Goal: Task Accomplishment & Management: Manage account settings

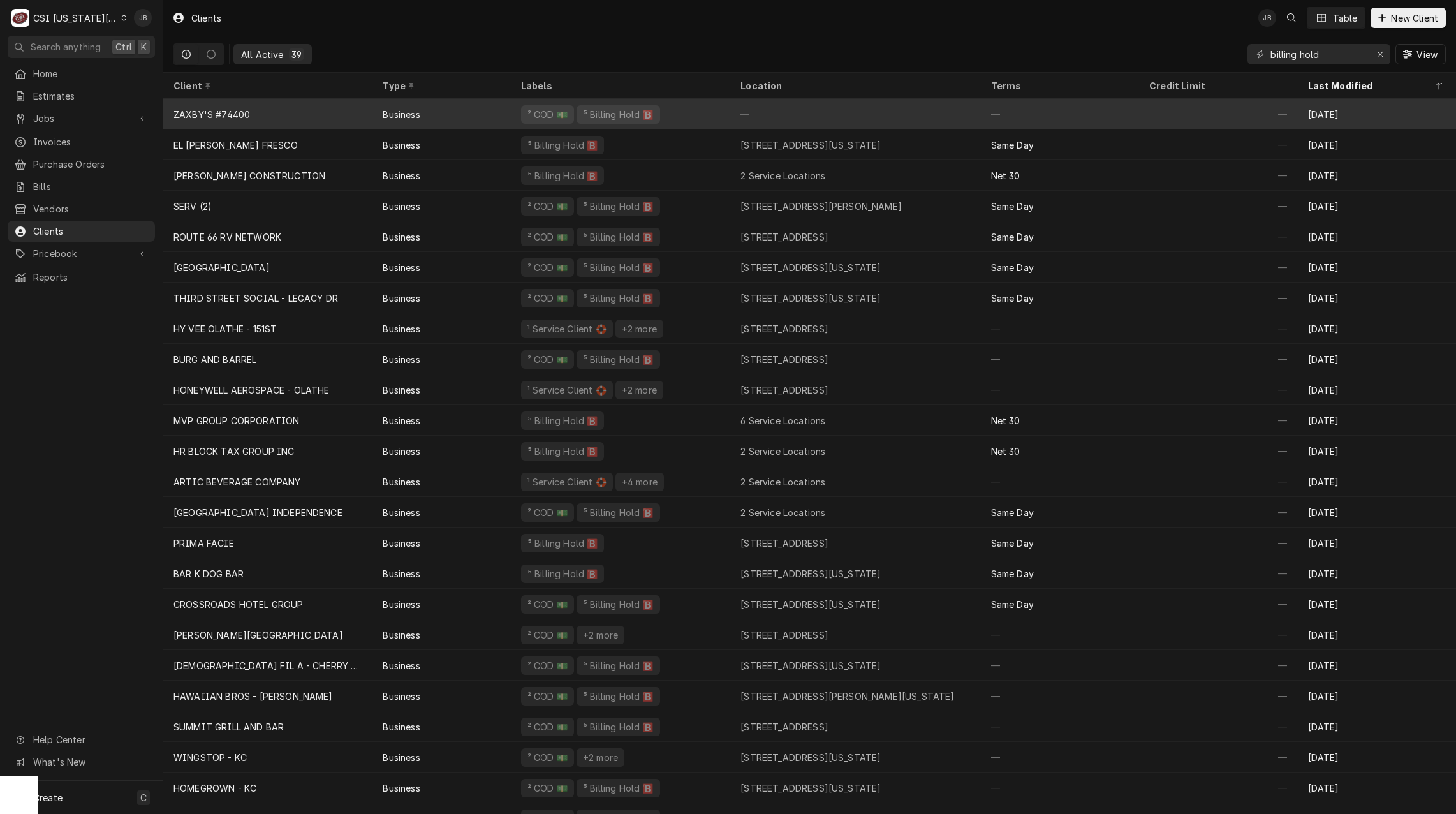
click at [660, 121] on div "² COD 💵 ⁵ Billing Hold 🅱️" at bounding box center [620, 114] width 220 height 31
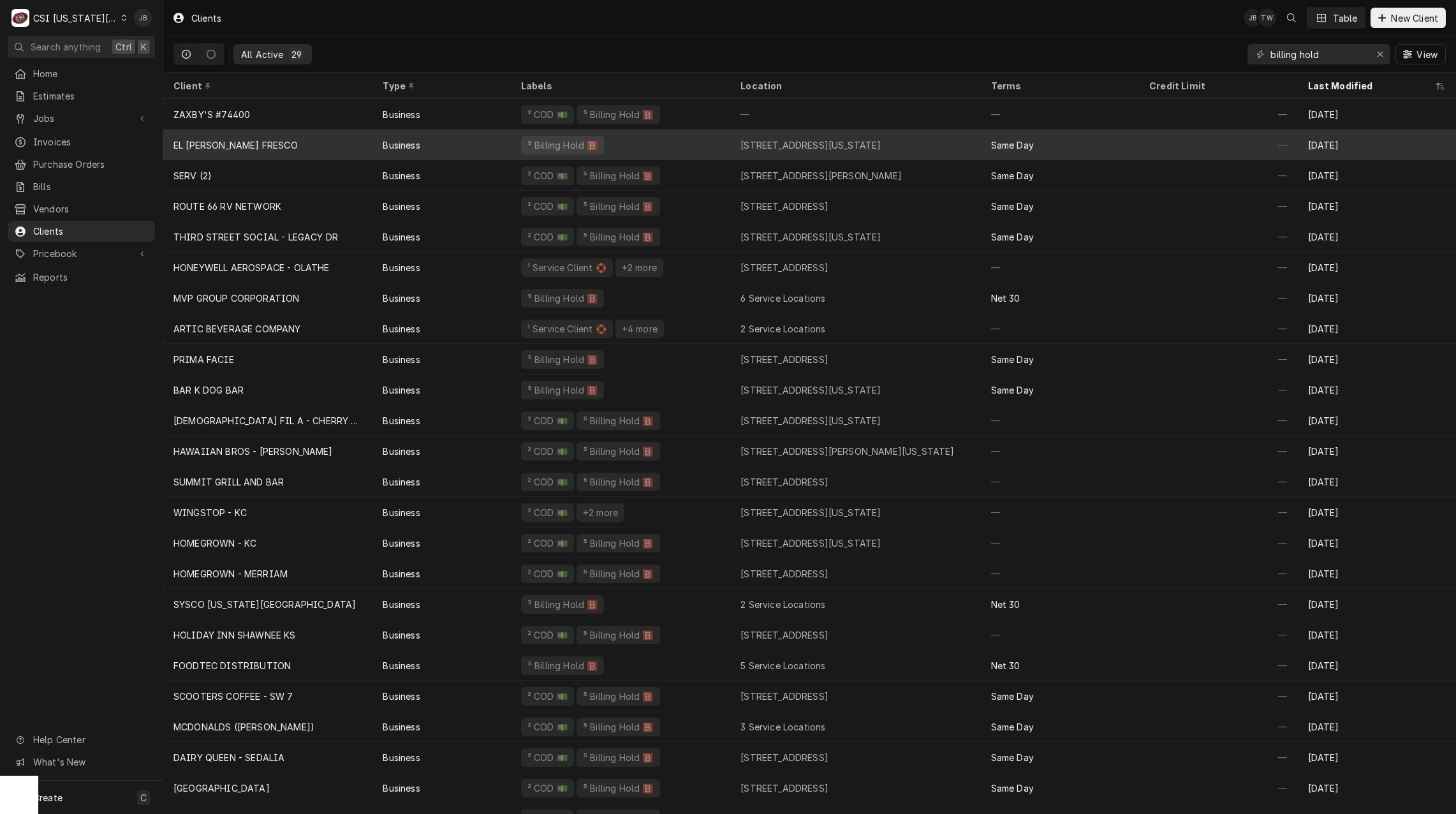
click at [652, 141] on div "⁵ Billing Hold 🅱️" at bounding box center [620, 145] width 220 height 31
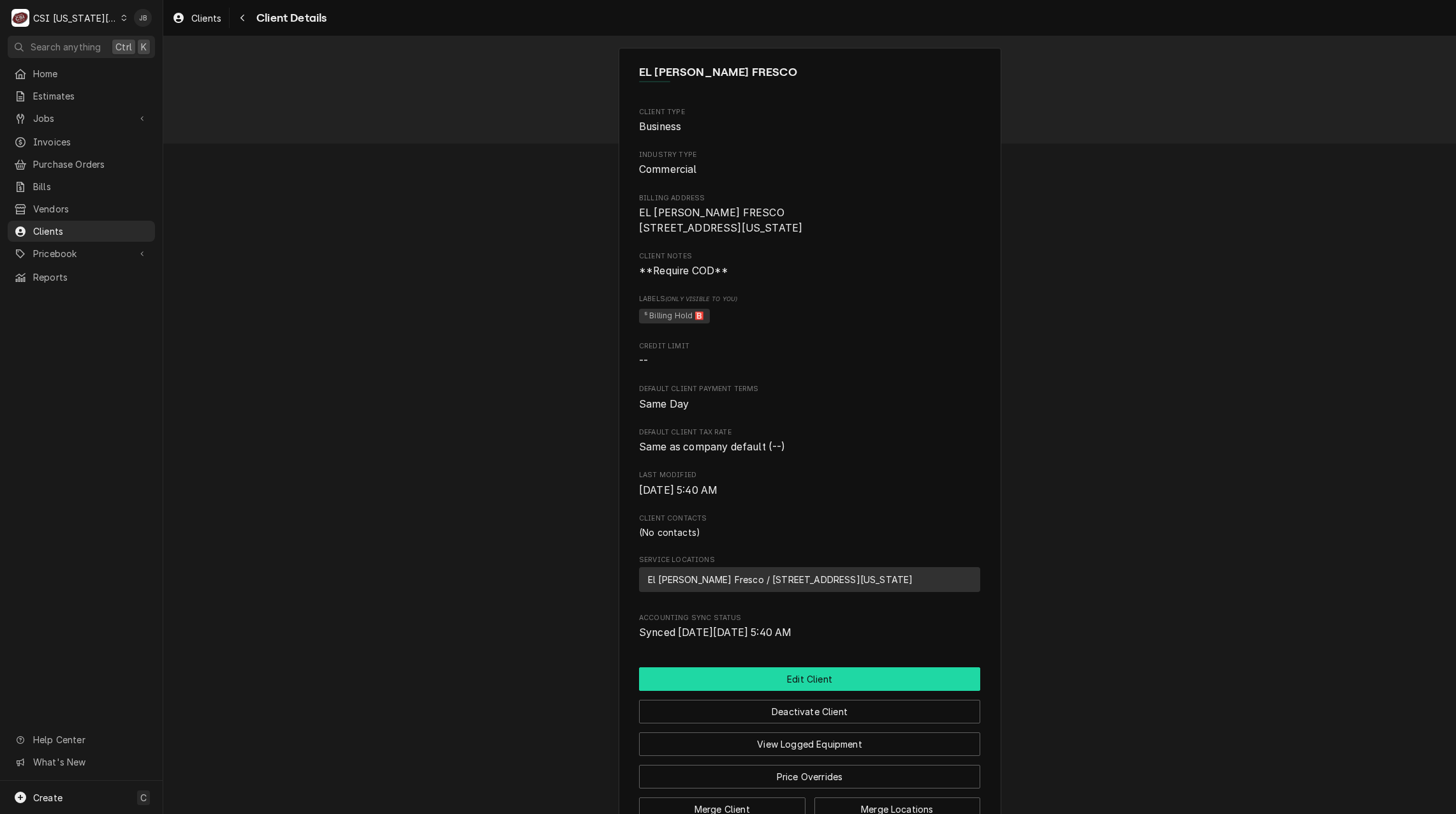
click at [808, 691] on button "Edit Client" at bounding box center [809, 679] width 341 height 23
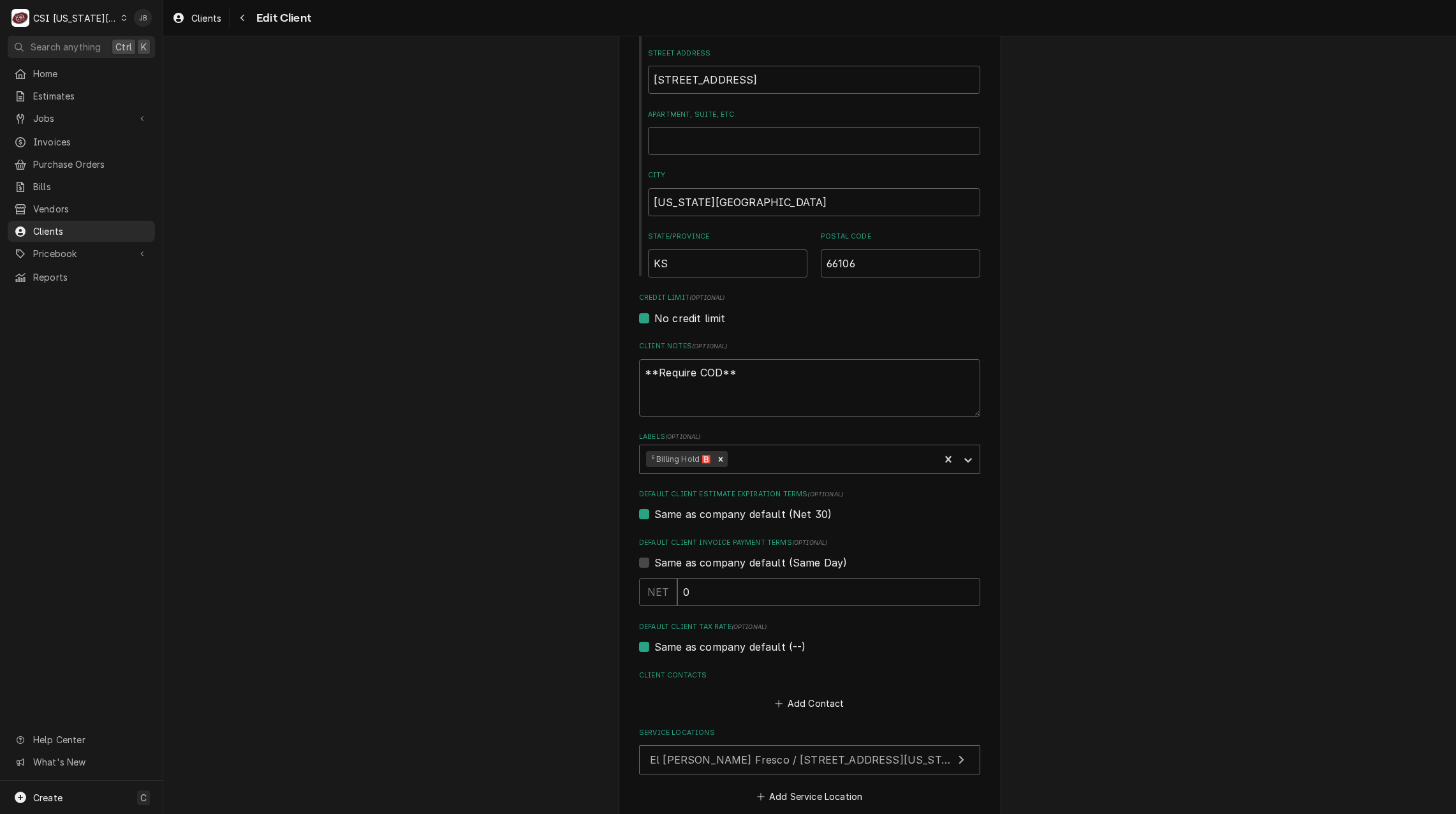
scroll to position [319, 0]
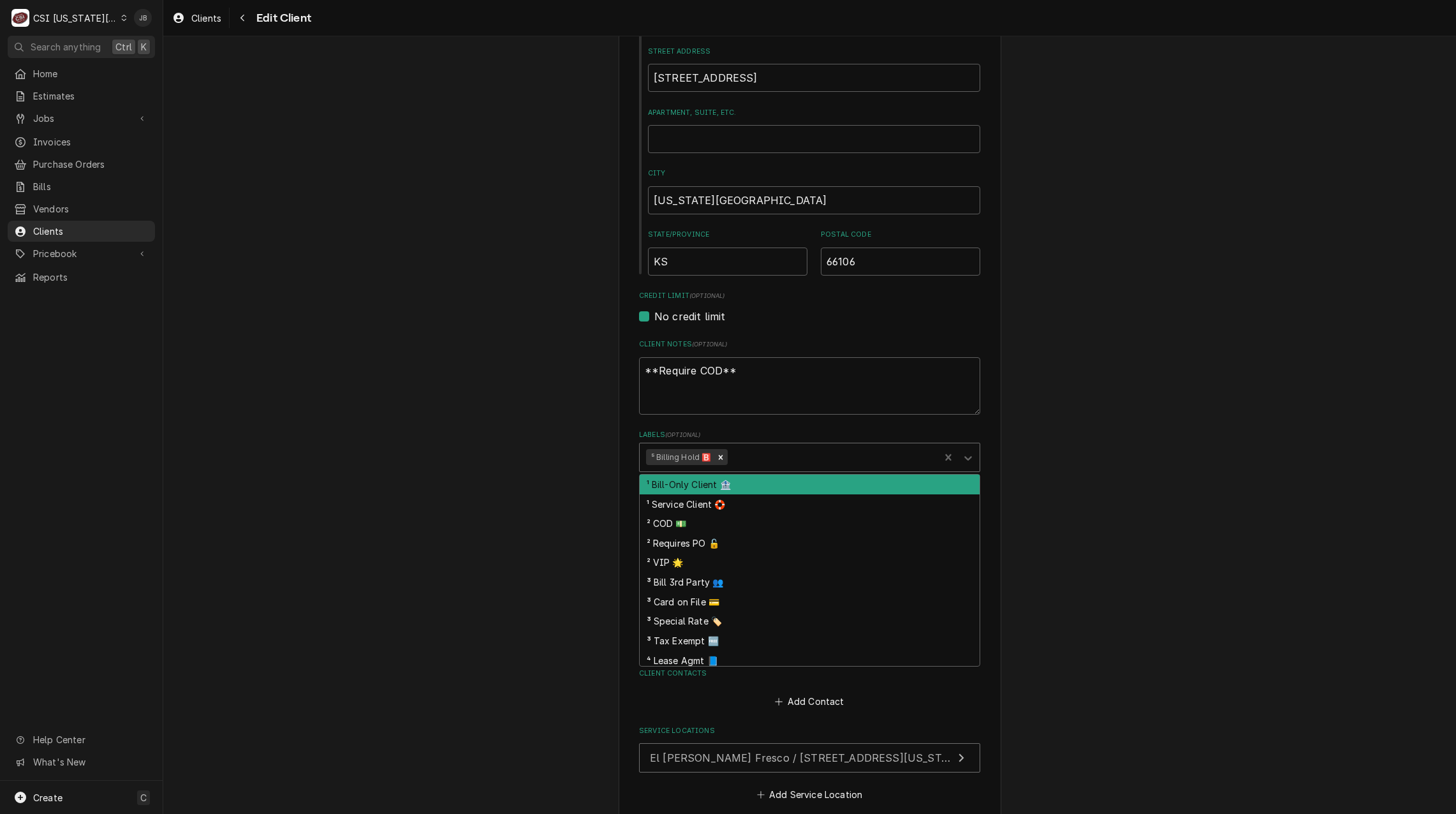
click at [784, 456] on div "Labels" at bounding box center [831, 458] width 203 height 23
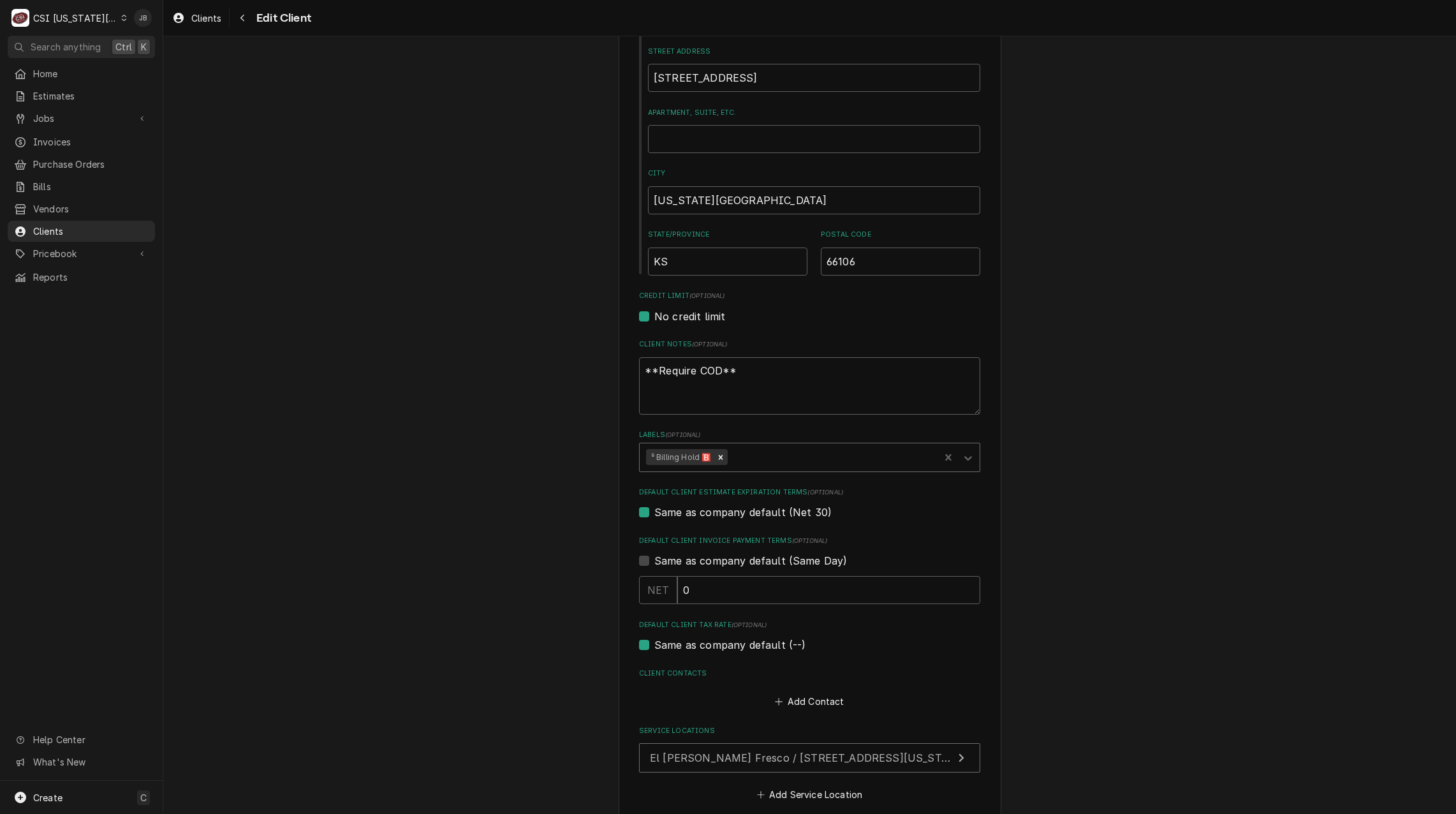
click at [782, 450] on div "Labels" at bounding box center [831, 458] width 203 height 23
paste input "⁵ No Service 🛑"
type input "⁵ No Service 🛑"
click at [721, 484] on div "Create "⁵ No Service 🛑"" at bounding box center [809, 484] width 340 height 20
type textarea "x"
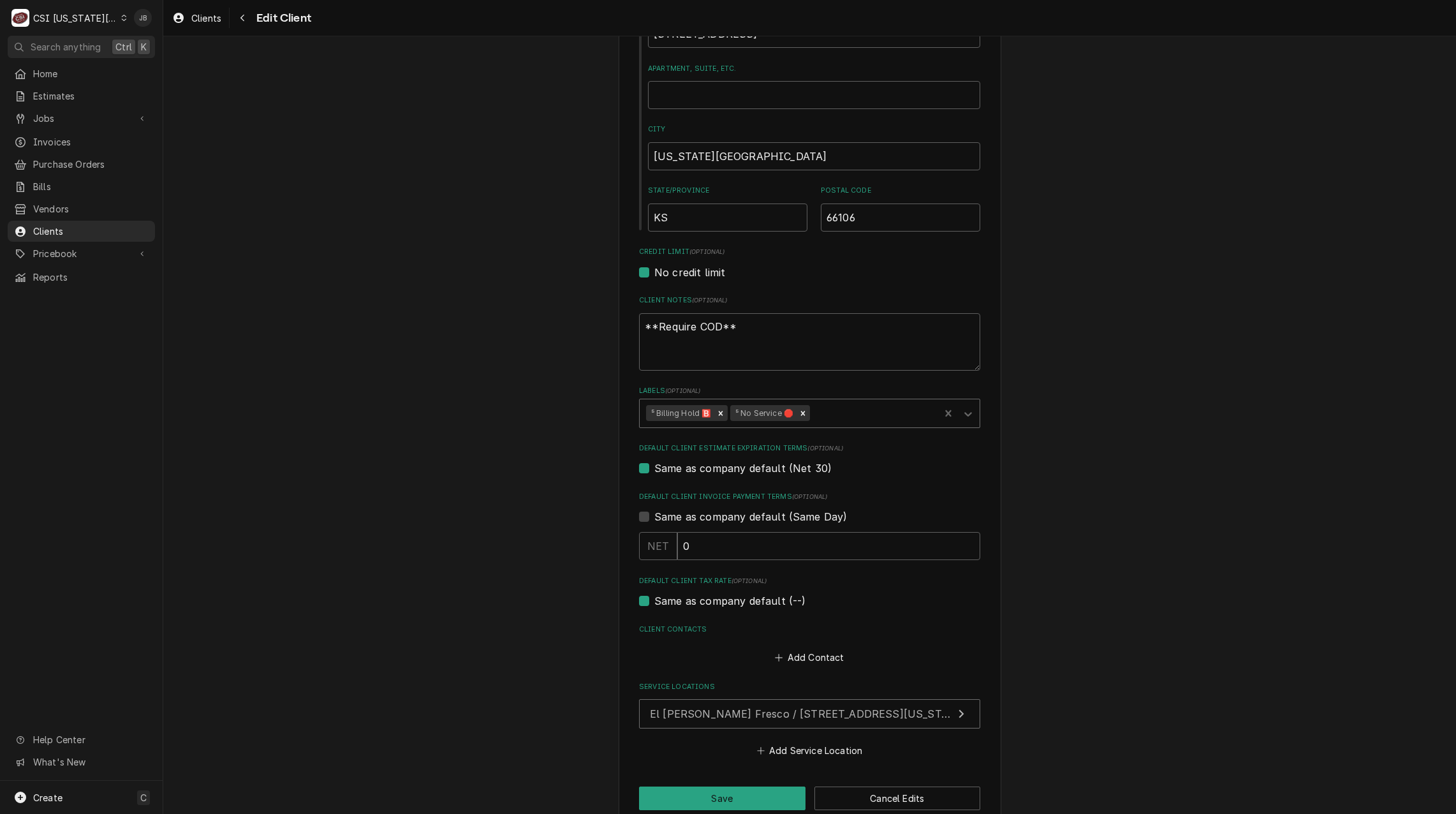
scroll to position [386, 0]
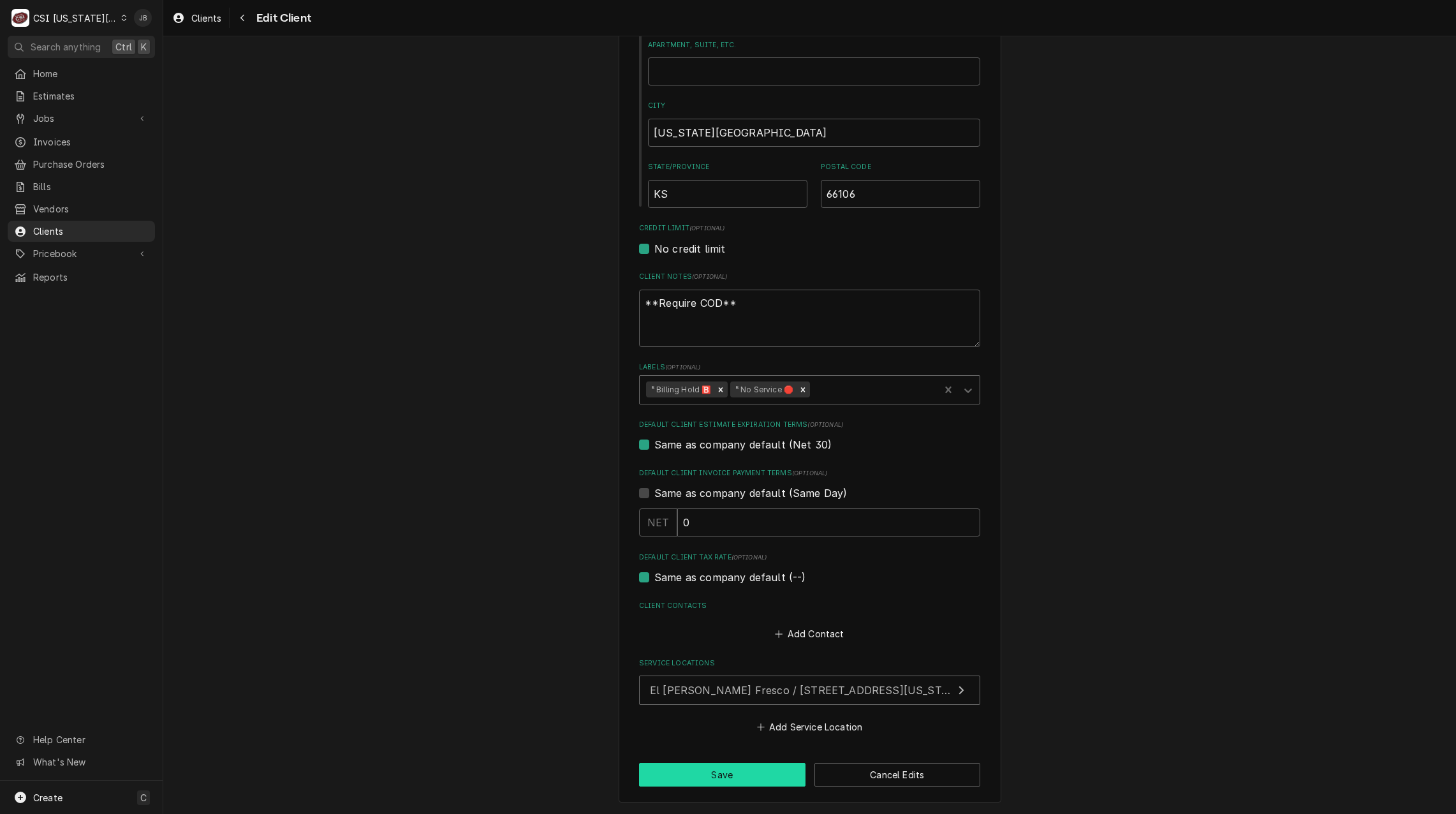
click at [727, 775] on button "Save" at bounding box center [722, 775] width 167 height 23
type textarea "x"
